Goal: Task Accomplishment & Management: Manage account settings

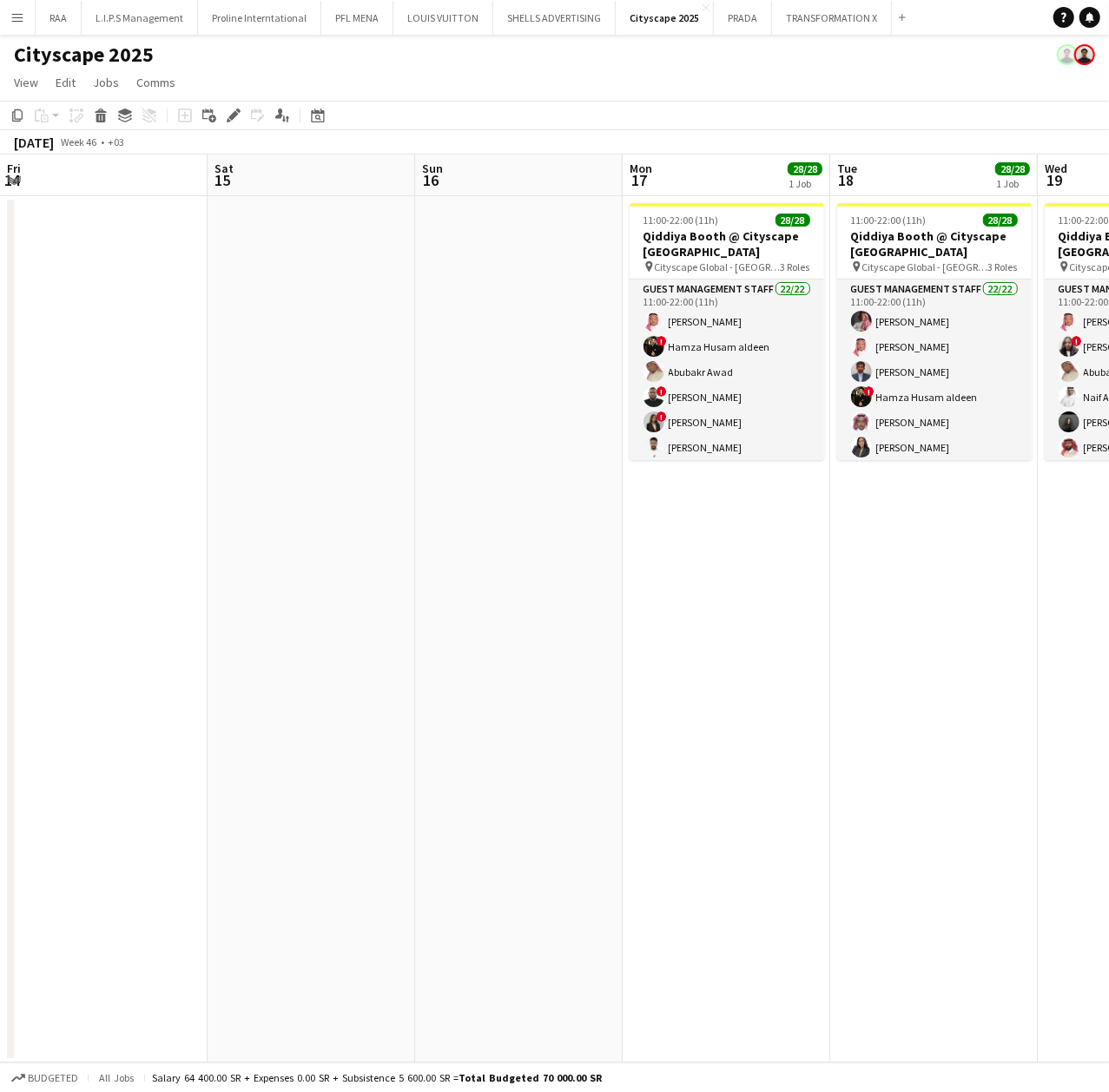
scroll to position [0, 597]
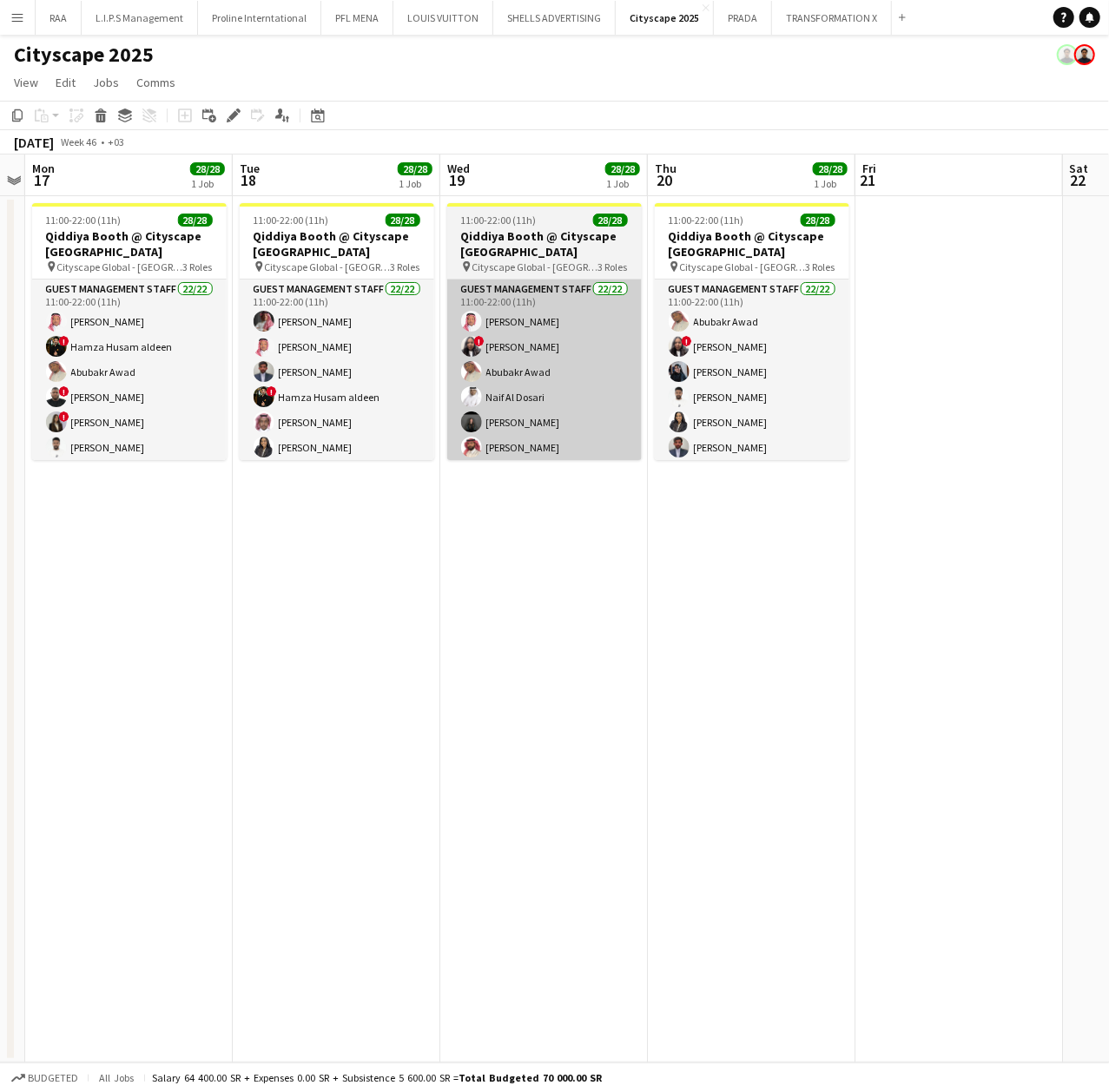
drag, startPoint x: 501, startPoint y: 366, endPoint x: 519, endPoint y: 345, distance: 27.7
click at [501, 368] on app-card-role "Guest Management Staff 22/22 11:00-22:00 (11h) [PERSON_NAME] ! Sema [PERSON_NAM…" at bounding box center [544, 573] width 195 height 587
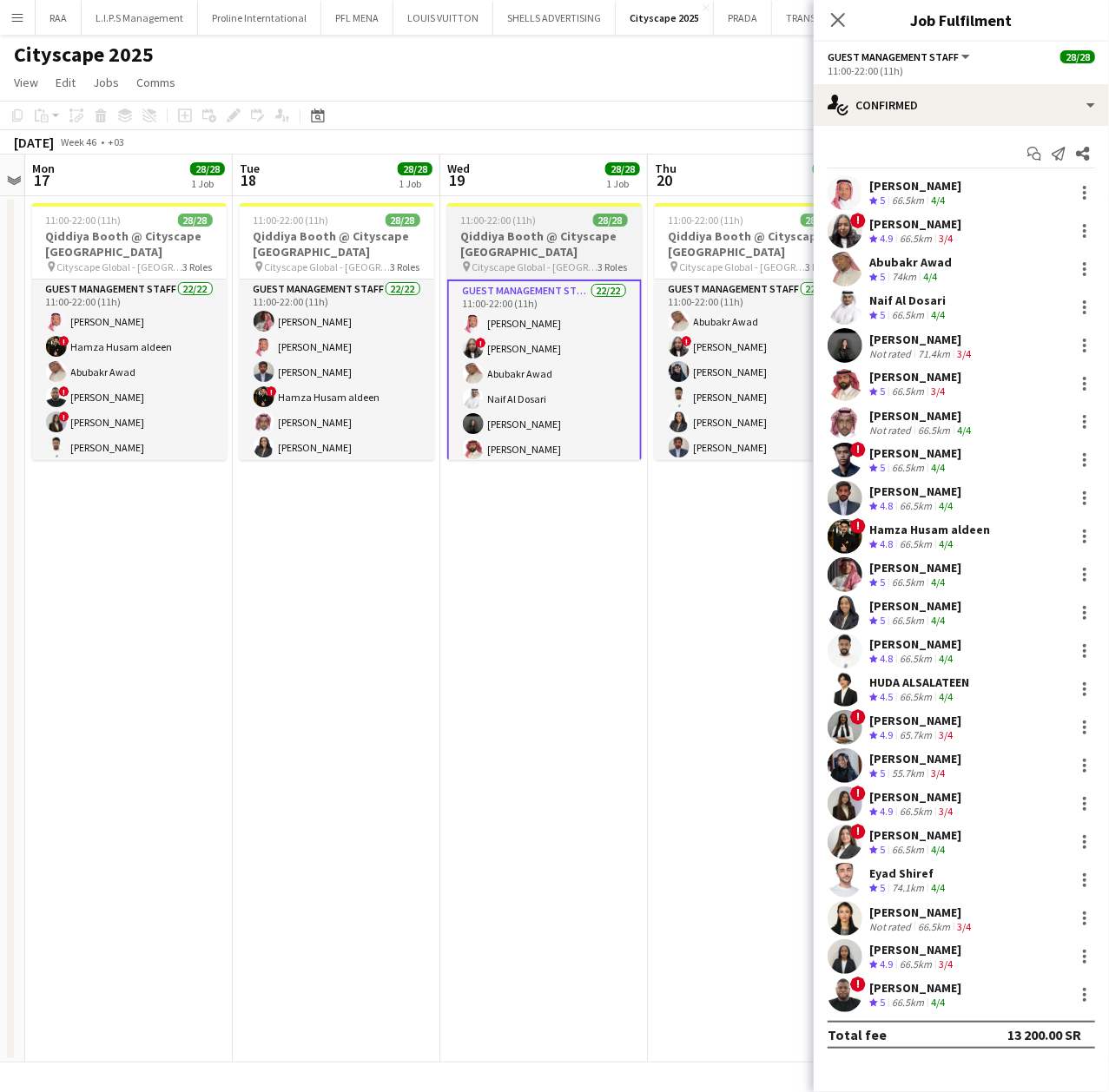
click at [595, 219] on span "28/28" at bounding box center [610, 220] width 35 height 13
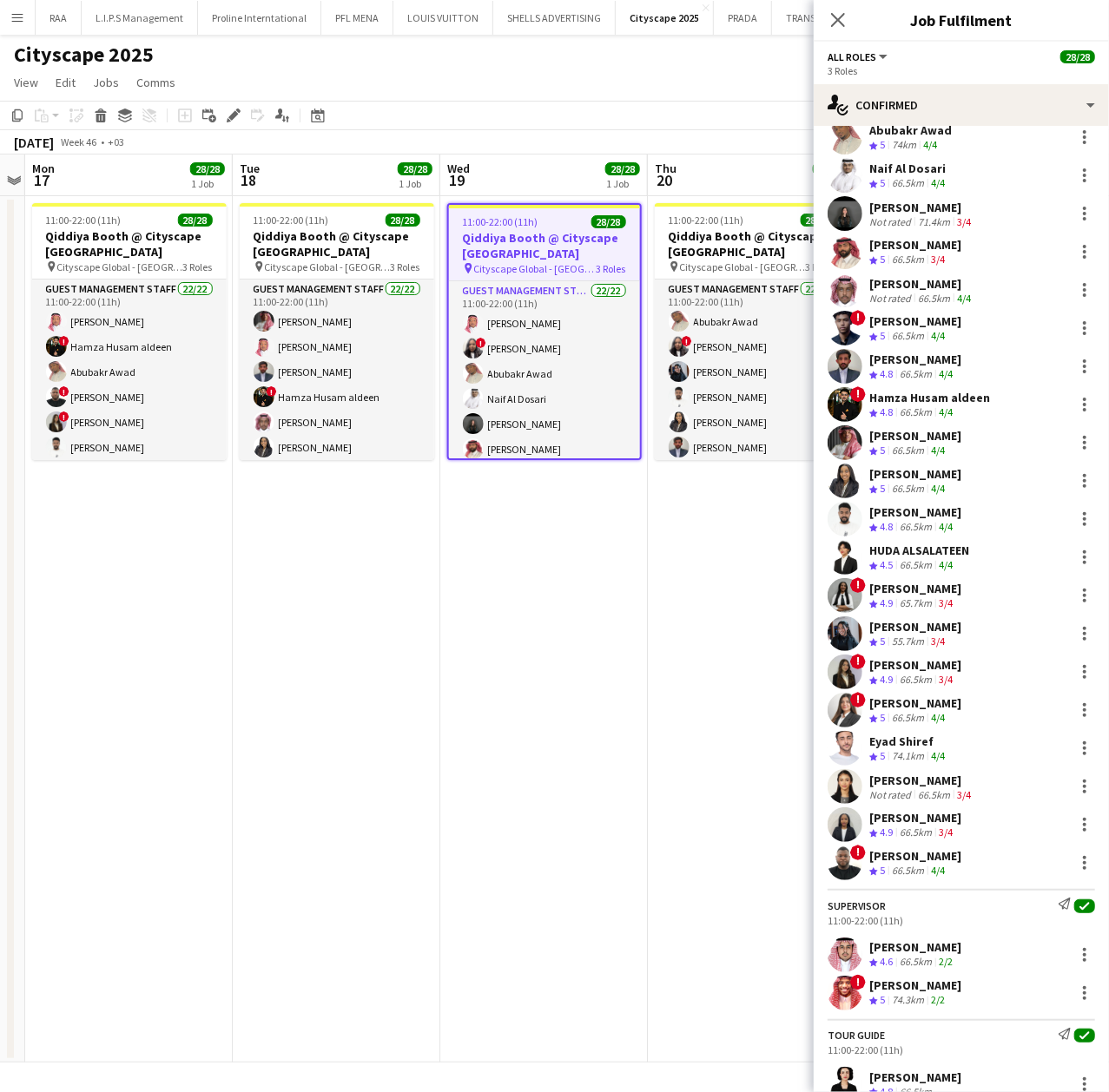
scroll to position [348, 0]
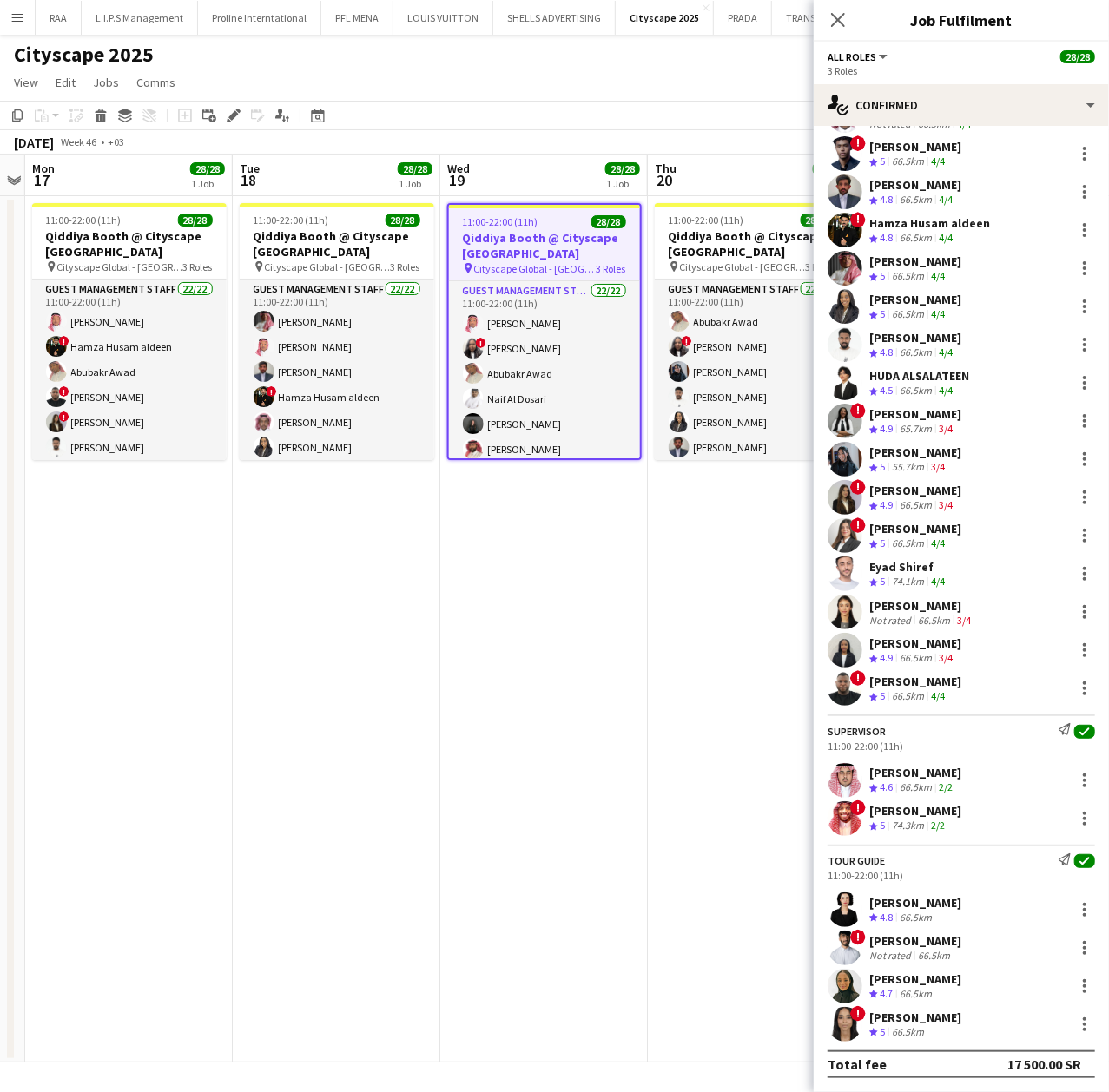
click at [922, 778] on div "[PERSON_NAME]" at bounding box center [914, 772] width 92 height 15
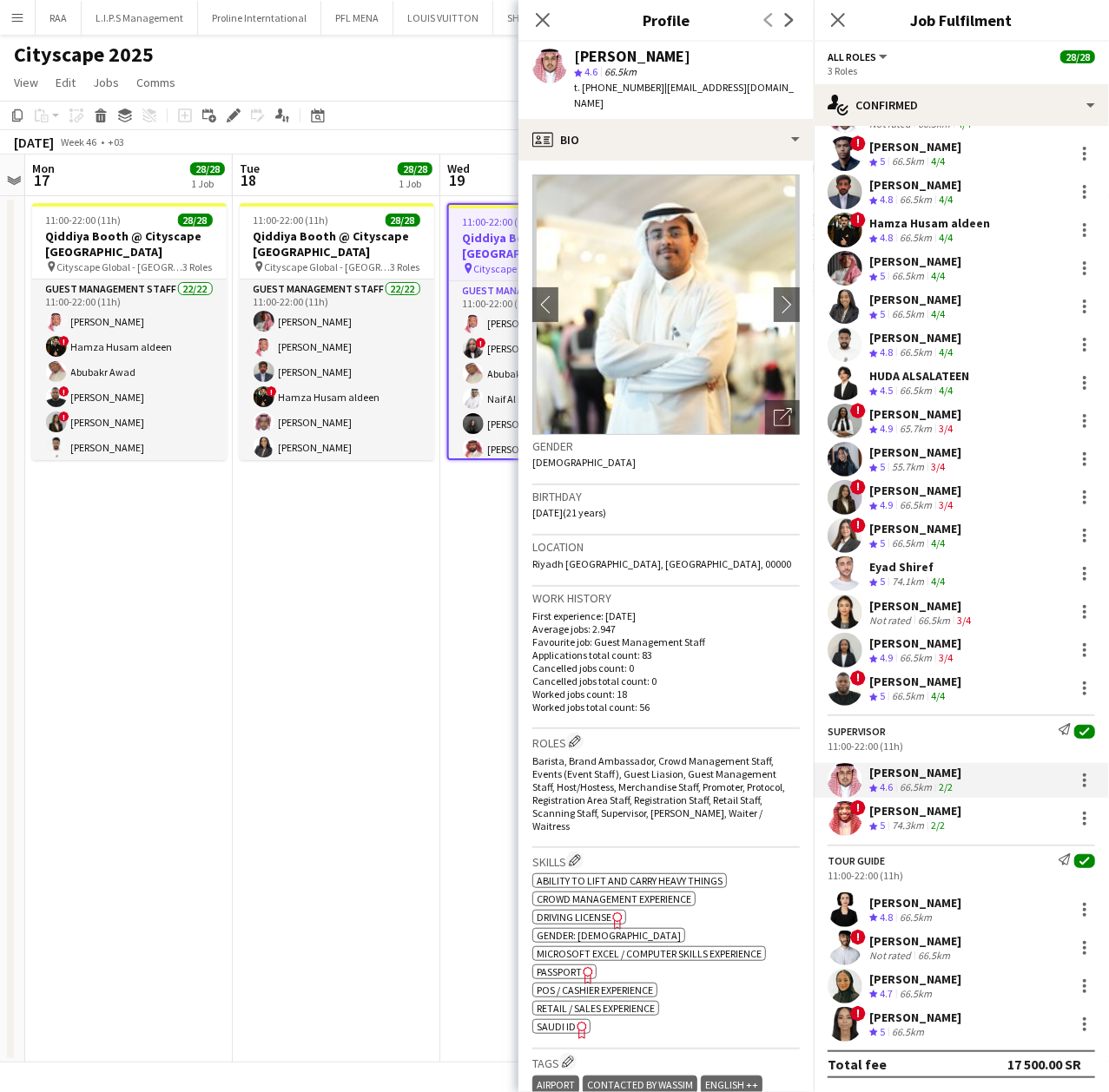
drag, startPoint x: 702, startPoint y: 59, endPoint x: 573, endPoint y: 54, distance: 129.1
click at [573, 54] on div "[PERSON_NAME] star 4.6 66.5km t. [PHONE_NUMBER] | [EMAIL_ADDRESS][DOMAIN_NAME]" at bounding box center [666, 80] width 295 height 77
copy div "[PERSON_NAME]"
click at [893, 580] on div "74.1km" at bounding box center [907, 582] width 39 height 15
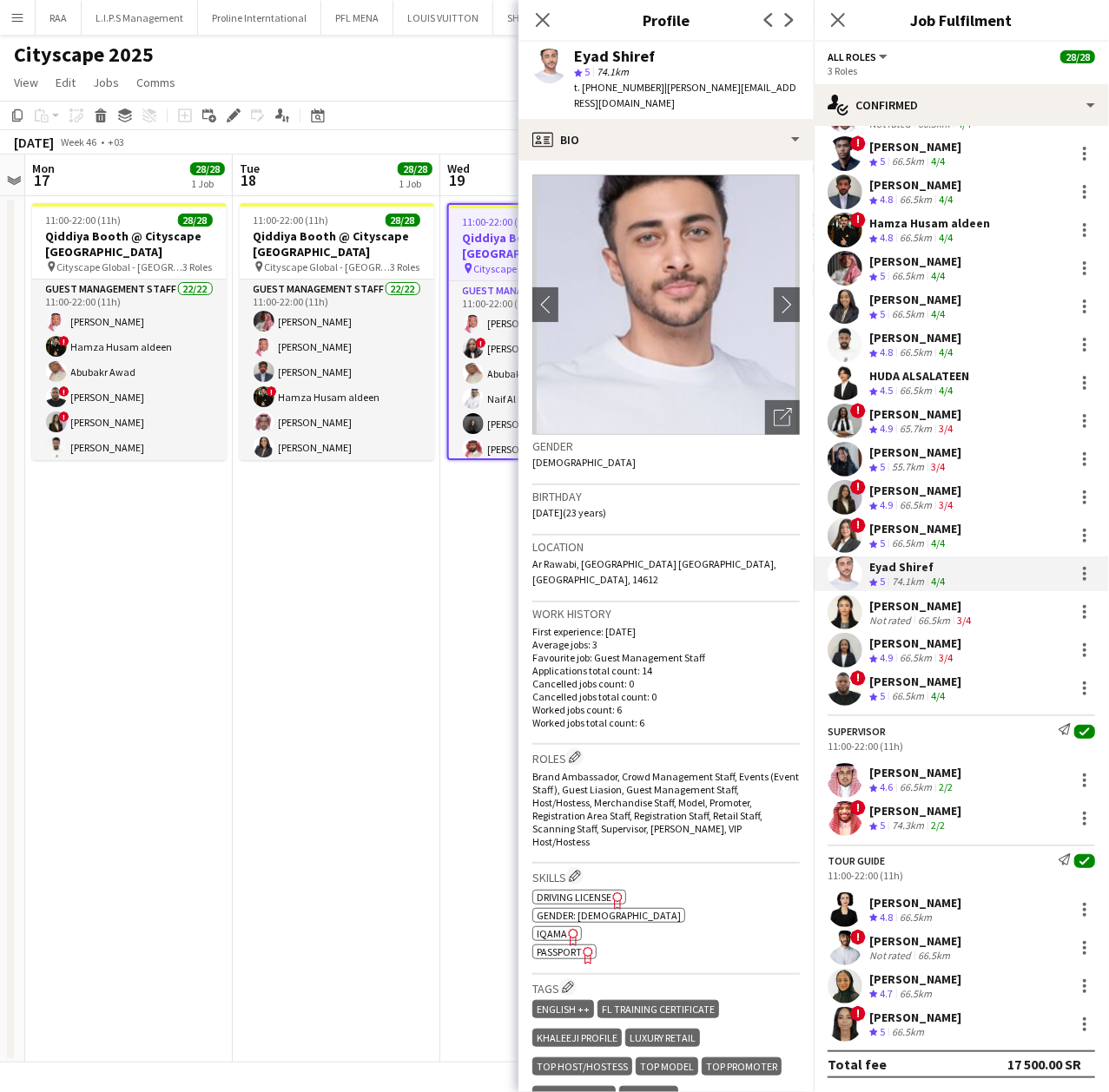
drag, startPoint x: 654, startPoint y: 48, endPoint x: 564, endPoint y: 48, distance: 90.0
click at [564, 48] on div "[PERSON_NAME] star 5 74.1km t. [PHONE_NUMBER] | [PERSON_NAME][EMAIL_ADDRESS][DO…" at bounding box center [666, 80] width 295 height 77
copy div "Eyad Shiref"
click at [915, 927] on div "[PERSON_NAME] Crew rating 4.8 66.5km" at bounding box center [961, 910] width 295 height 35
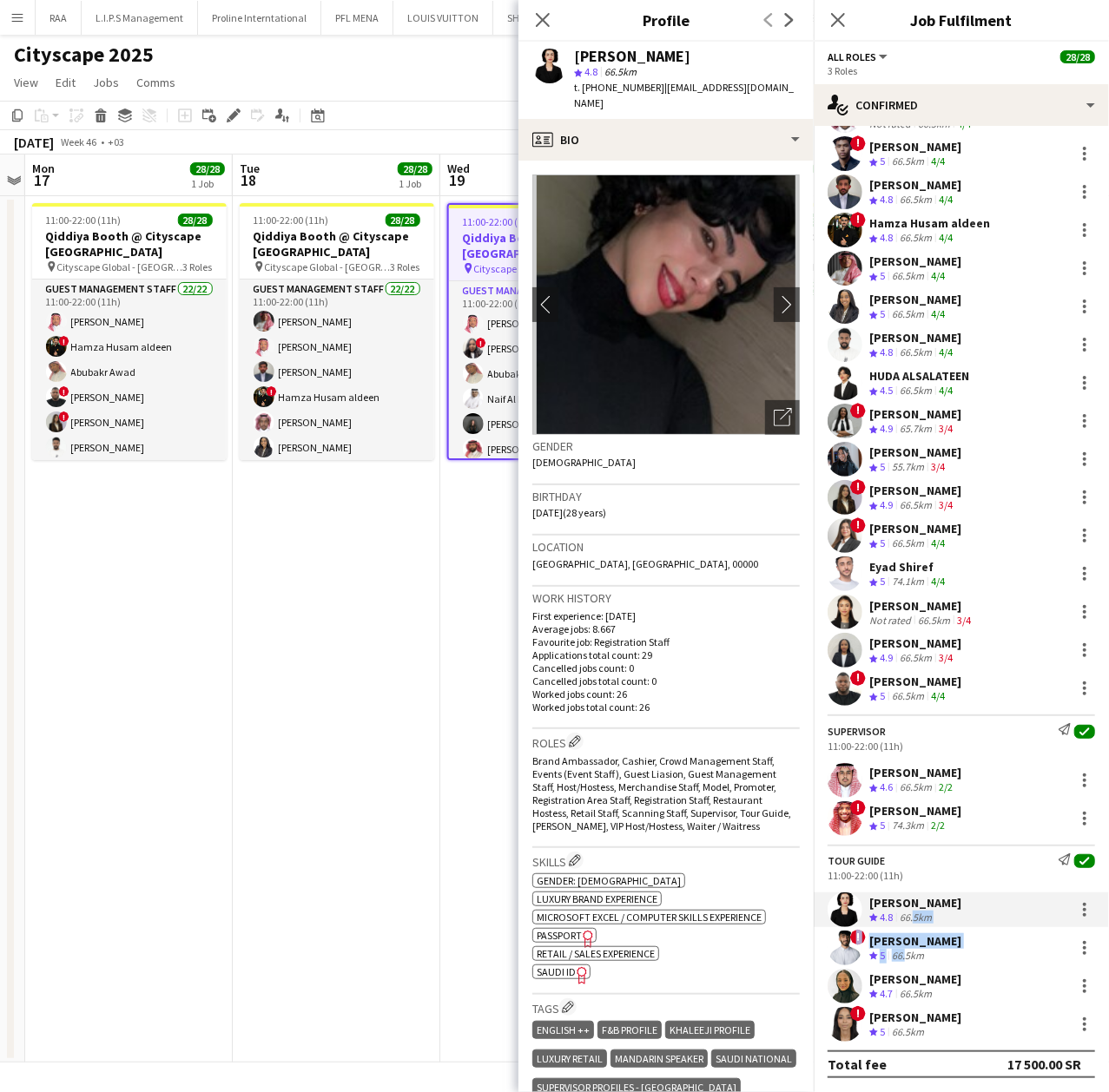
drag, startPoint x: 910, startPoint y: 938, endPoint x: 905, endPoint y: 953, distance: 15.8
click at [905, 953] on div "Tour Guide Send notification check 11:00-22:00 (11h) [PERSON_NAME] Crew rating …" at bounding box center [961, 944] width 295 height 197
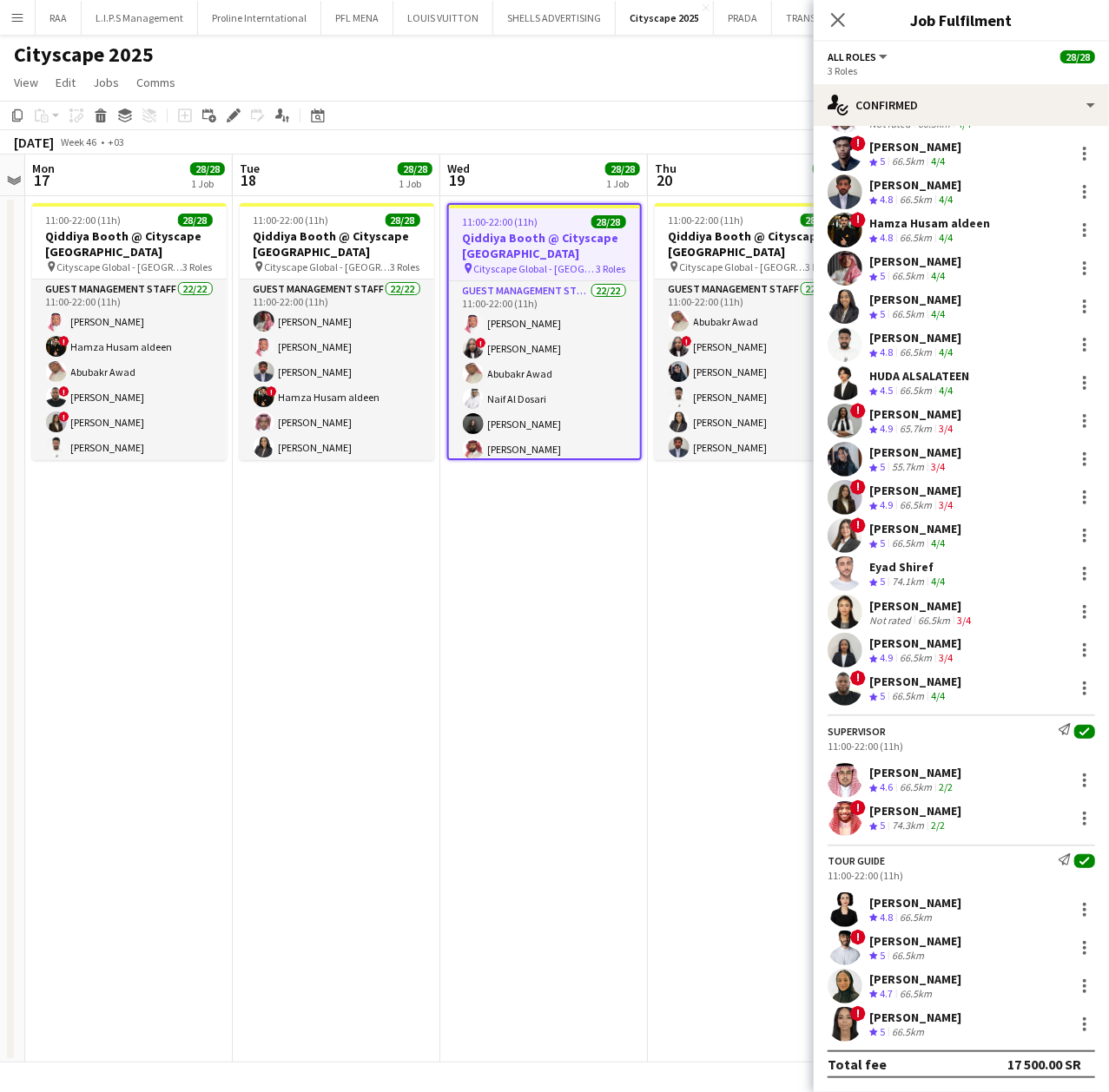
click at [897, 1033] on div "66.5km" at bounding box center [907, 1033] width 39 height 15
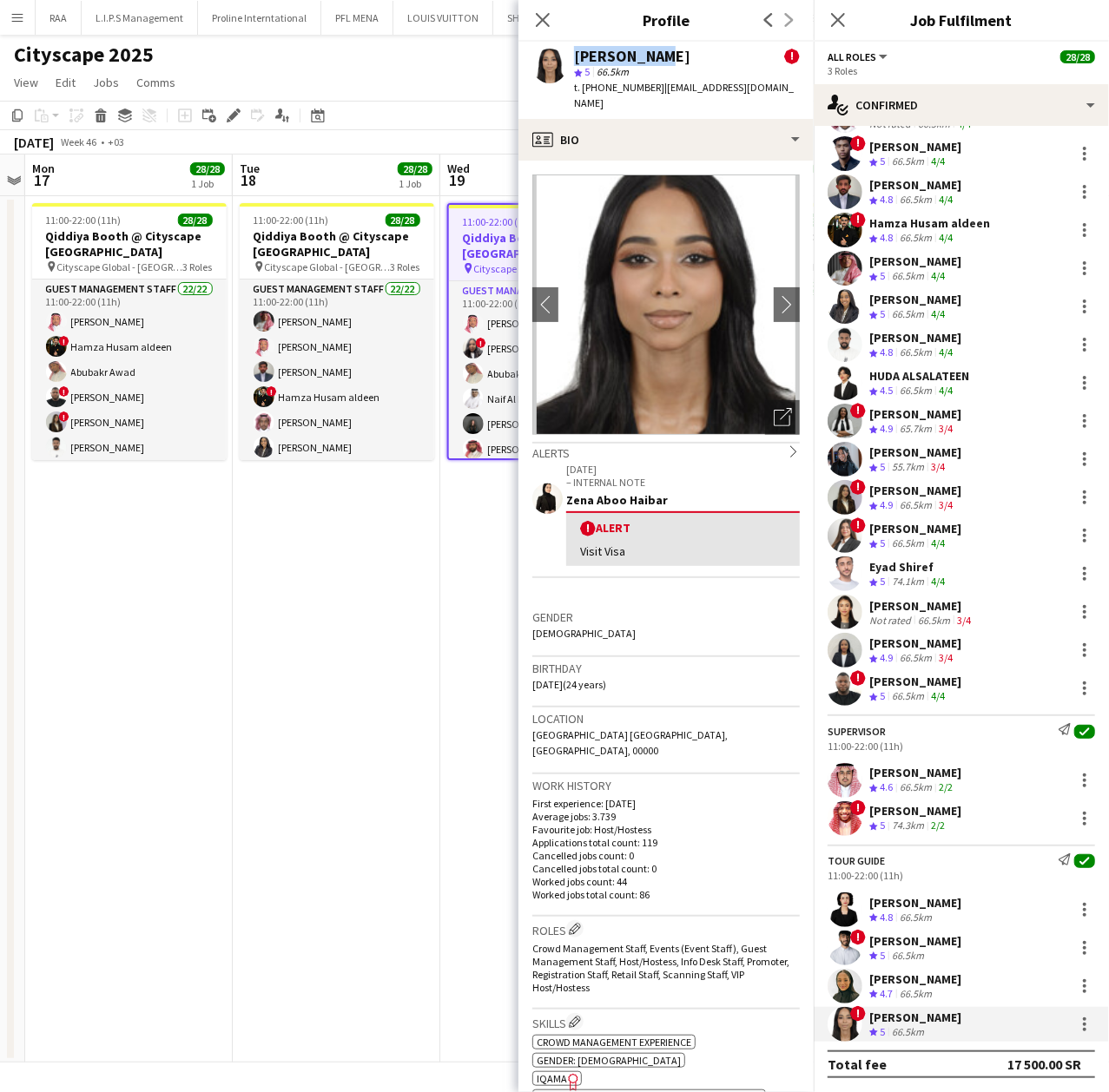
drag, startPoint x: 664, startPoint y: 61, endPoint x: 568, endPoint y: 63, distance: 96.0
click at [568, 63] on div "[PERSON_NAME] ! star 5 66.5km t. [PHONE_NUMBER] | [EMAIL_ADDRESS][DOMAIN_NAME]" at bounding box center [666, 80] width 295 height 77
copy div "[PERSON_NAME]"
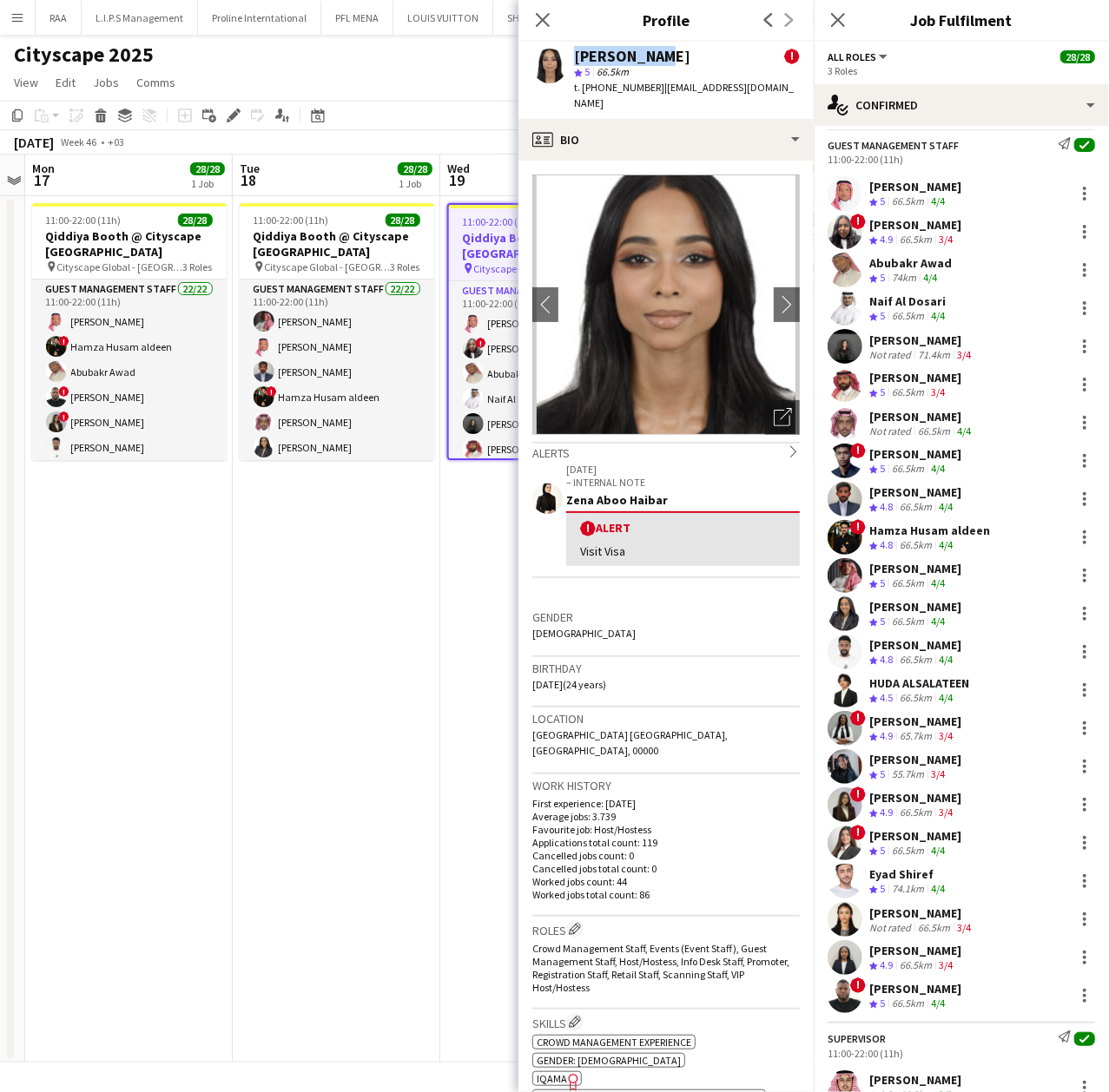
scroll to position [1, 0]
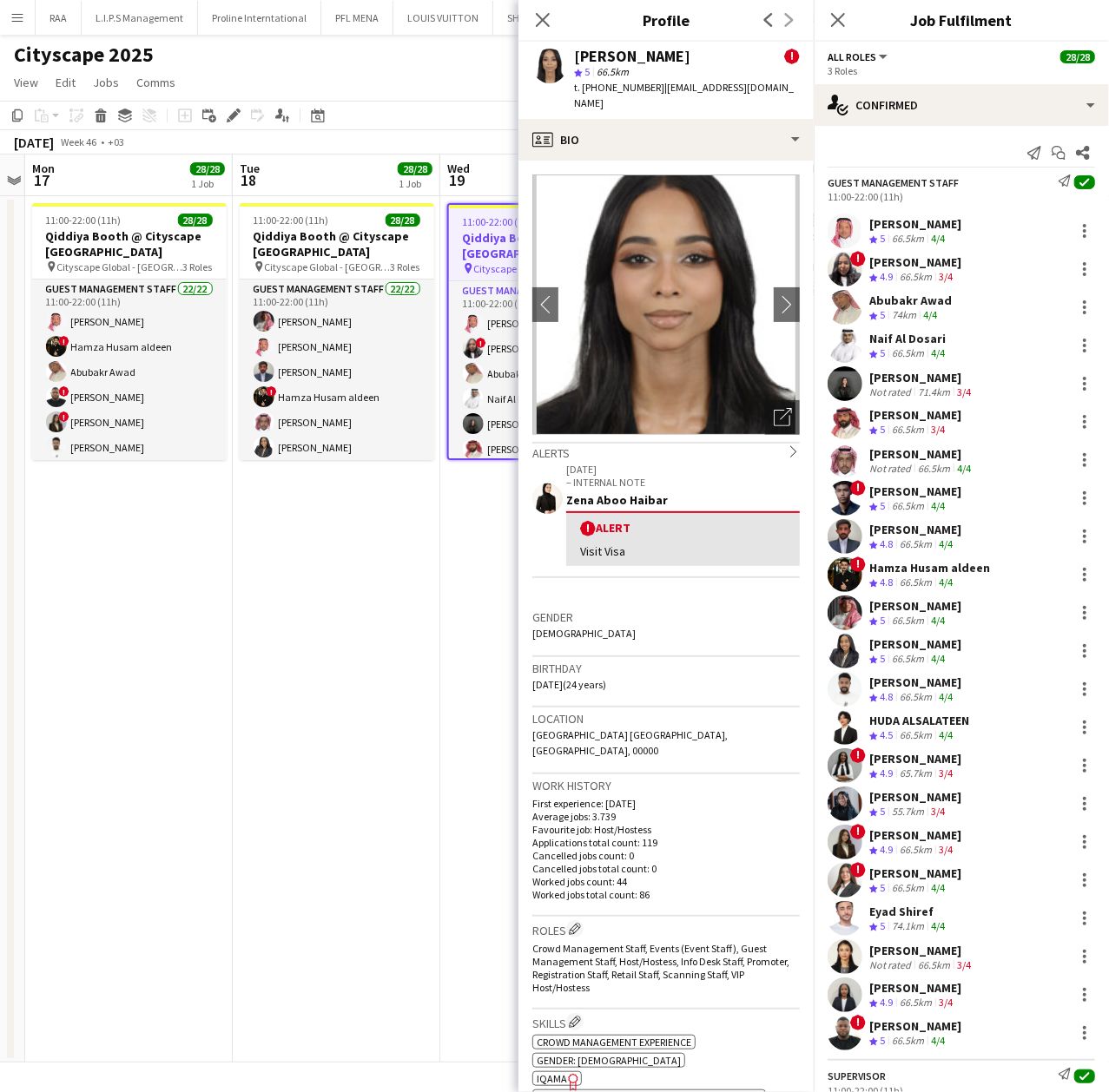
click at [896, 282] on div "Crew rating 4.9" at bounding box center [882, 278] width 27 height 15
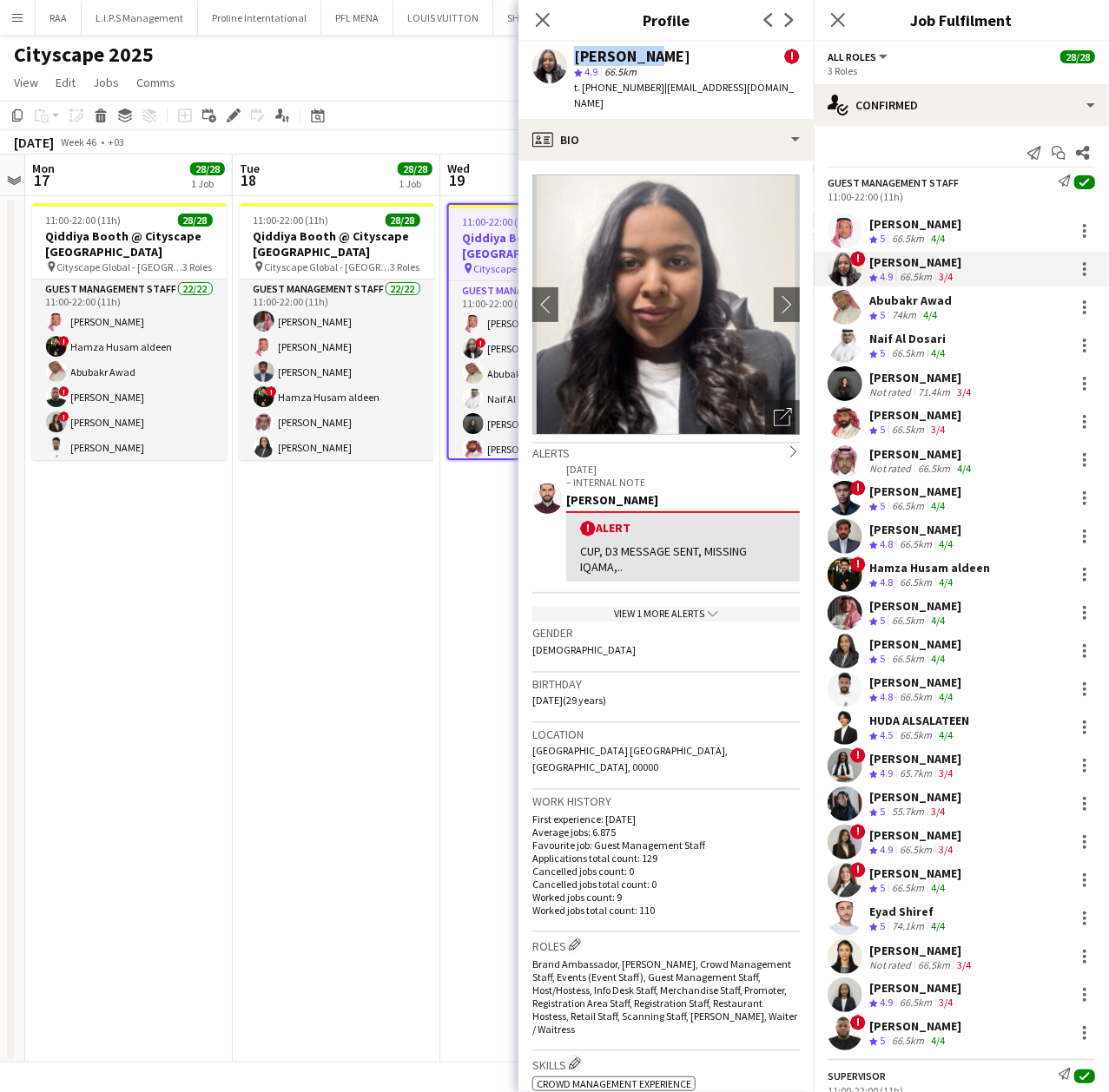
drag, startPoint x: 649, startPoint y: 61, endPoint x: 565, endPoint y: 65, distance: 84.1
click at [565, 65] on div "Sema Issa ! star 4.9 66.5km t. [PHONE_NUMBER] | [EMAIL_ADDRESS][DOMAIN_NAME]" at bounding box center [666, 80] width 295 height 77
copy div "[PERSON_NAME]"
